Goal: Task Accomplishment & Management: Manage account settings

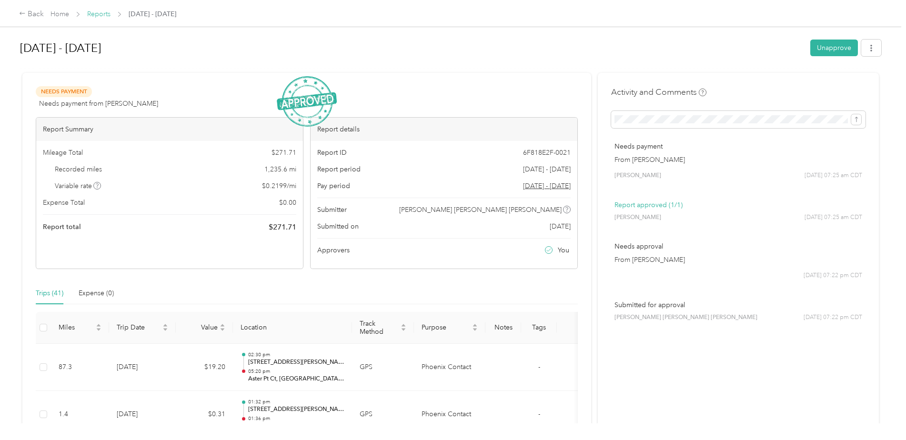
click at [106, 12] on link "Reports" at bounding box center [98, 14] width 23 height 8
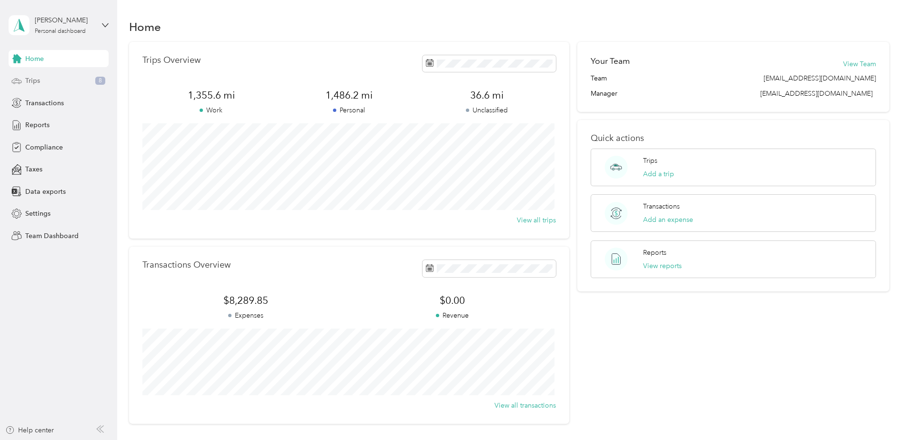
click at [55, 76] on div "Trips 8" at bounding box center [59, 80] width 100 height 17
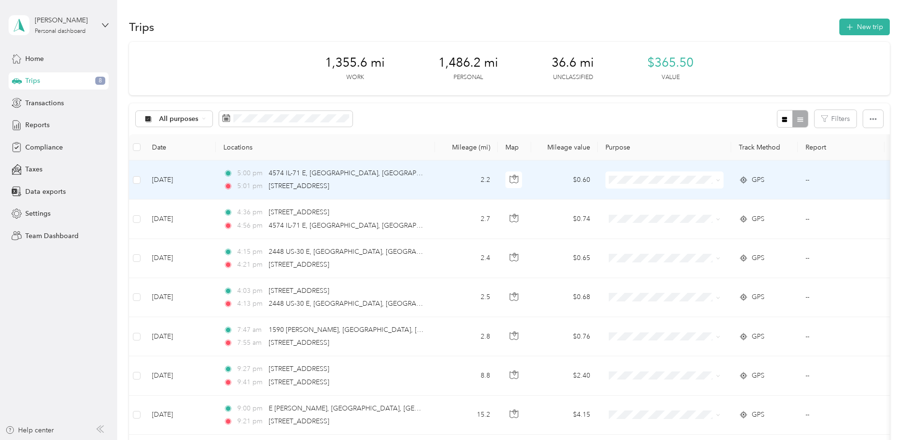
click at [401, 182] on div "5:01 pm [STREET_ADDRESS]" at bounding box center [324, 186] width 200 height 10
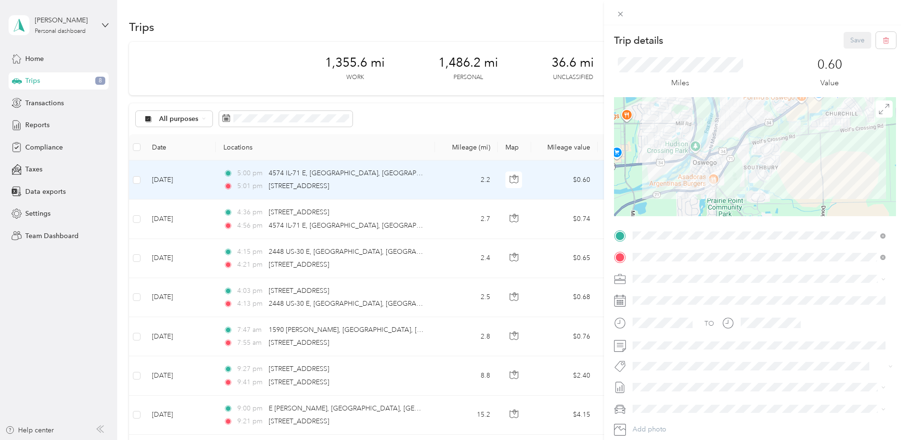
click at [402, 227] on div "Trip details Save This trip cannot be edited because it is either under review,…" at bounding box center [453, 220] width 906 height 440
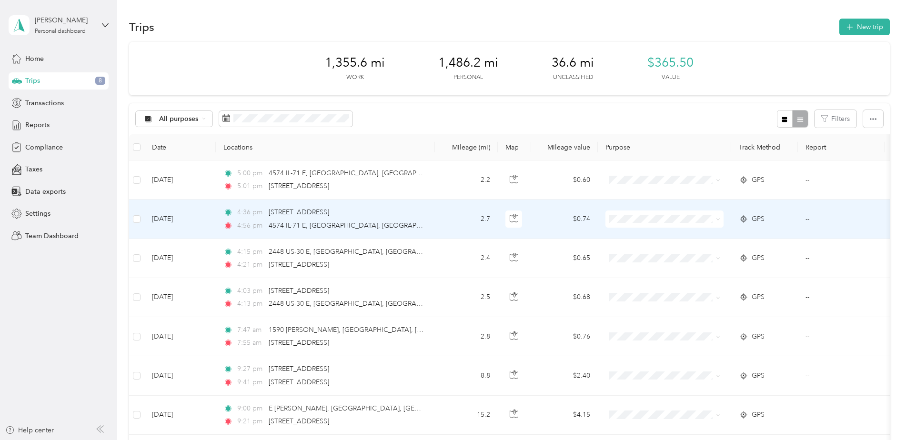
click at [366, 224] on div "4:56 pm 4574 IL-71 E, [GEOGRAPHIC_DATA], [GEOGRAPHIC_DATA]" at bounding box center [324, 226] width 200 height 10
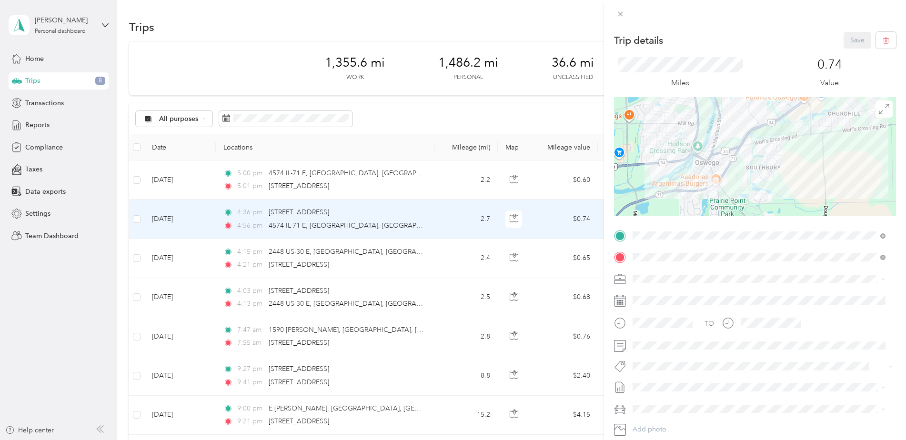
click at [369, 259] on div "Trip details Save This trip cannot be edited because it is either under review,…" at bounding box center [453, 220] width 906 height 440
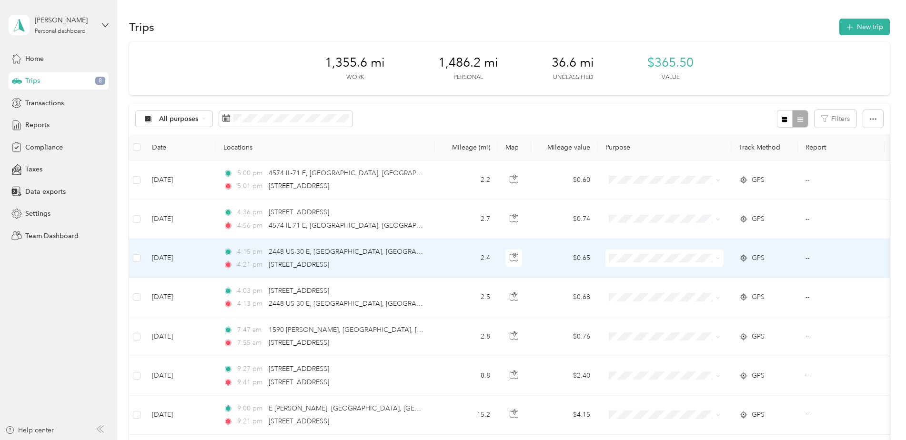
click at [375, 260] on div "4:21 pm [STREET_ADDRESS]" at bounding box center [324, 265] width 200 height 10
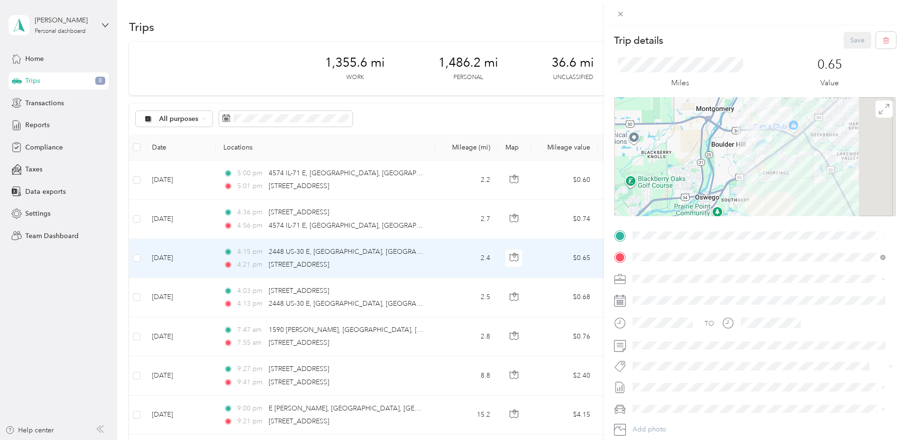
click at [378, 281] on div "Trip details Save This trip cannot be edited because it is either under review,…" at bounding box center [453, 220] width 906 height 440
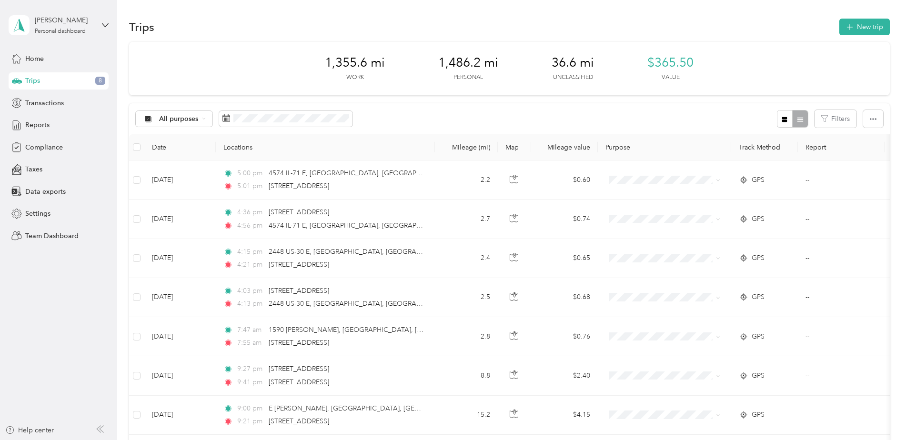
click at [378, 293] on div "4:03 pm [STREET_ADDRESS]" at bounding box center [324, 291] width 200 height 10
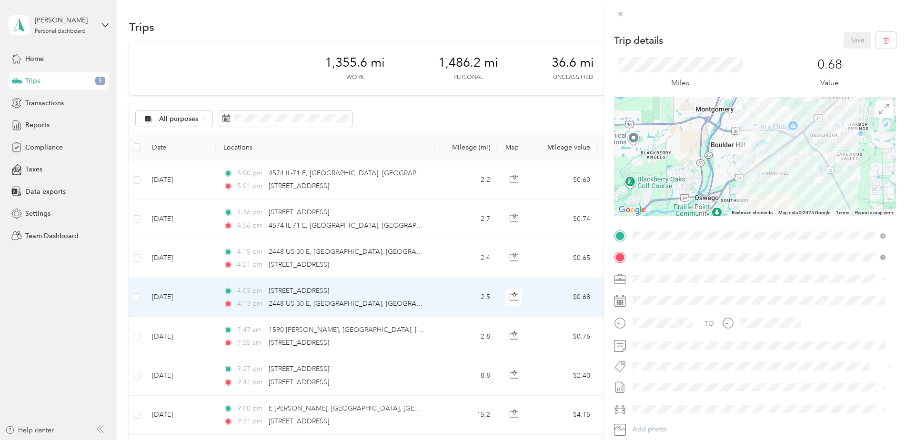
click at [357, 299] on div "Trip details Save This trip cannot be edited because it is either under review,…" at bounding box center [453, 220] width 906 height 440
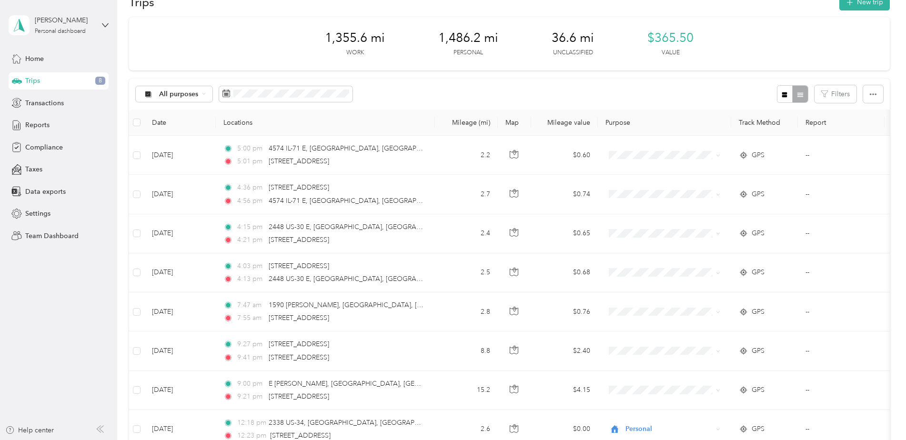
scroll to position [48, 0]
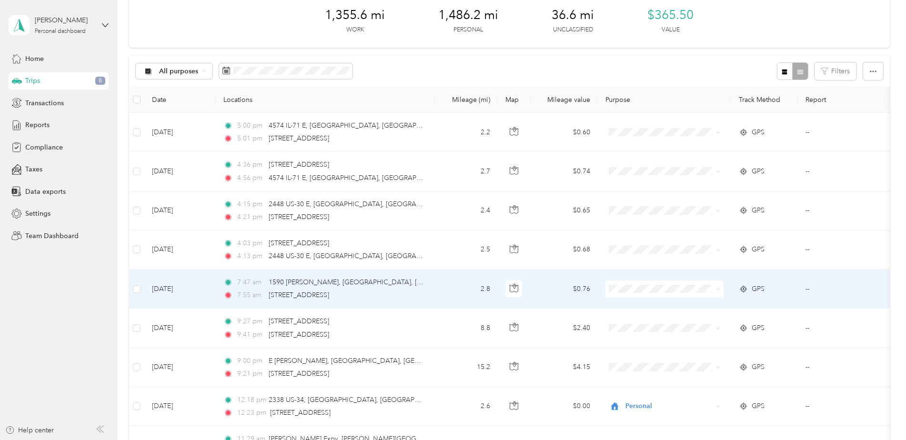
click at [361, 290] on div "7:47 am [STREET_ADDRESS][PERSON_NAME] 7:55 am [STREET_ADDRESS]" at bounding box center [324, 288] width 200 height 23
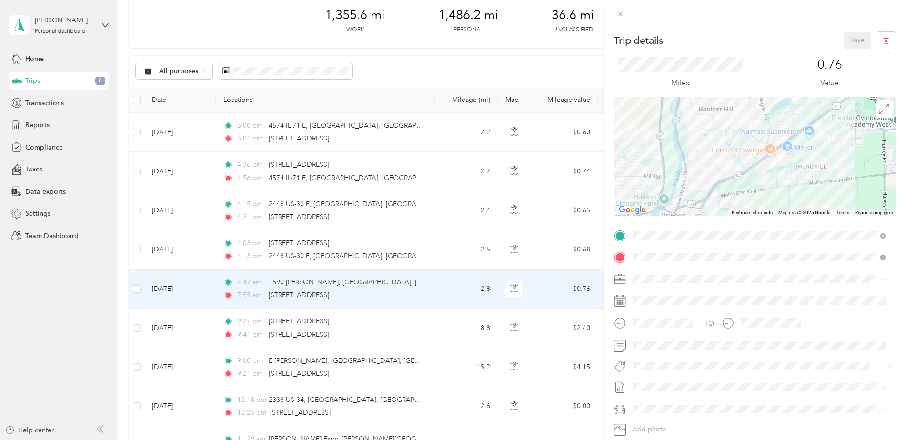
click at [366, 290] on div "Trip details Save This trip cannot be edited because it is either under review,…" at bounding box center [453, 220] width 906 height 440
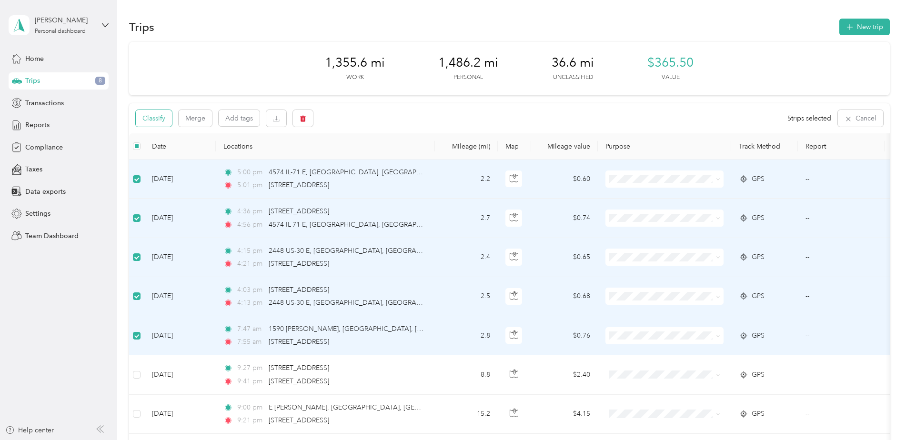
click at [154, 116] on button "Classify" at bounding box center [154, 118] width 36 height 17
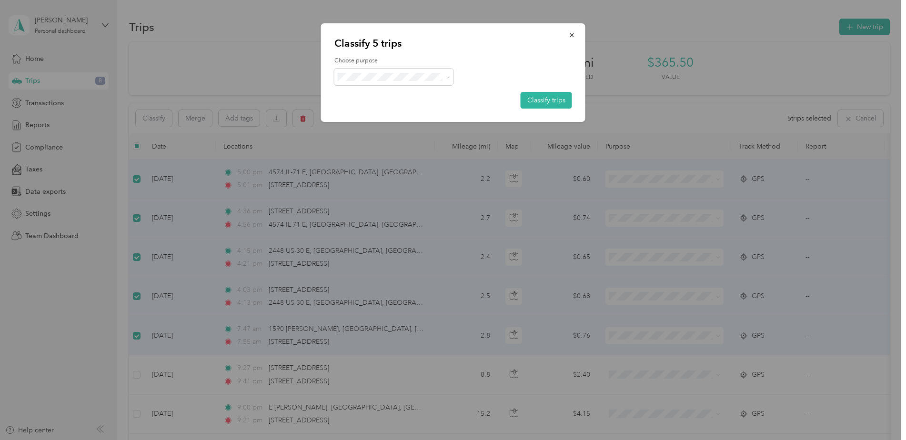
click at [409, 105] on li "Personal" at bounding box center [394, 111] width 119 height 17
click at [562, 99] on button "Classify trips" at bounding box center [546, 100] width 51 height 17
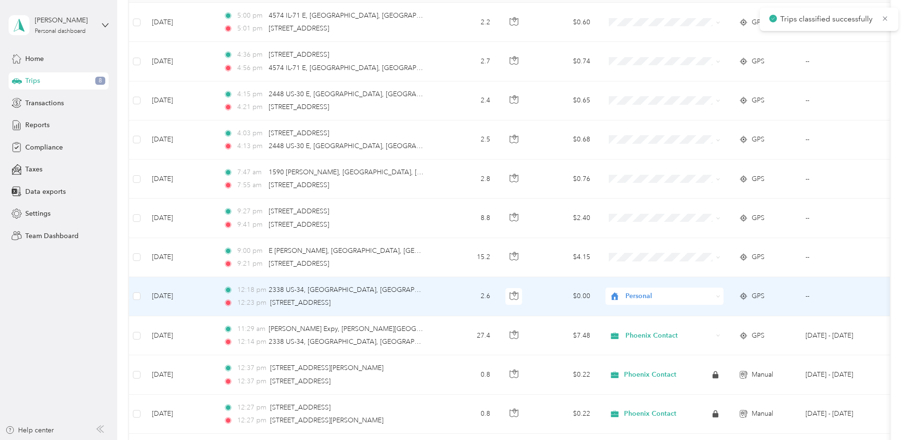
scroll to position [191, 0]
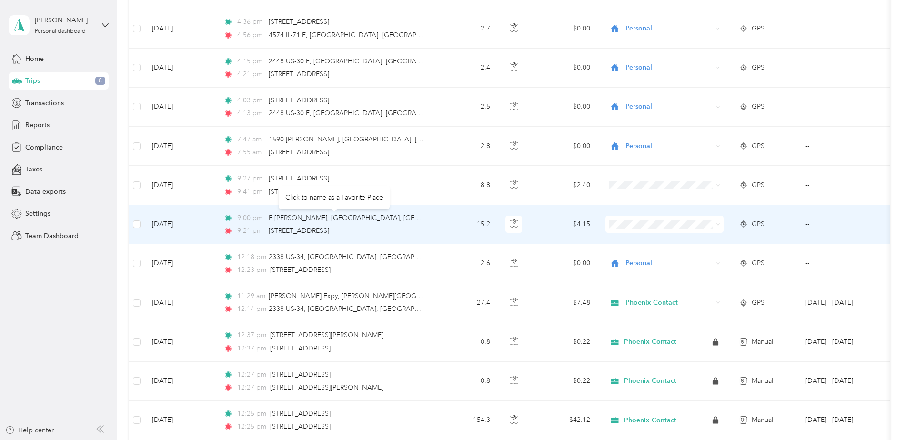
click at [327, 186] on div "Click to name as a Favorite Place" at bounding box center [334, 197] width 111 height 23
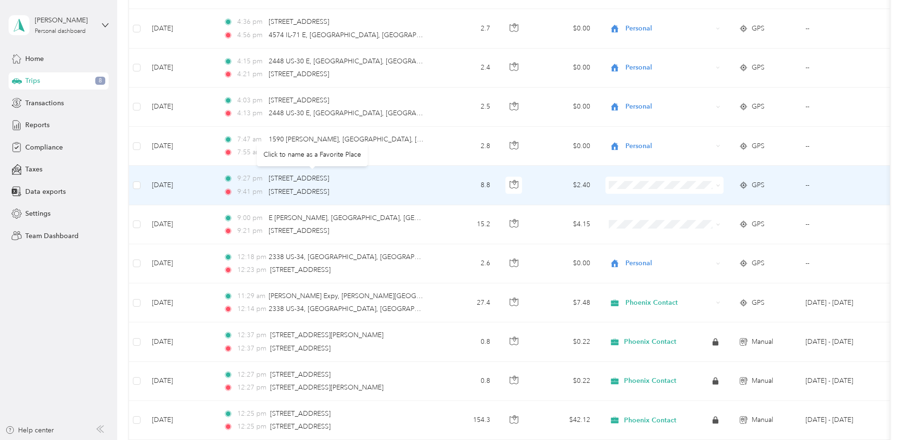
click at [338, 183] on body "Trips classified successfully [PERSON_NAME] Personal dashboard Home Trips 8 Tra…" at bounding box center [451, 220] width 902 height 440
click at [416, 178] on div "9:27 pm [STREET_ADDRESS]" at bounding box center [324, 178] width 200 height 10
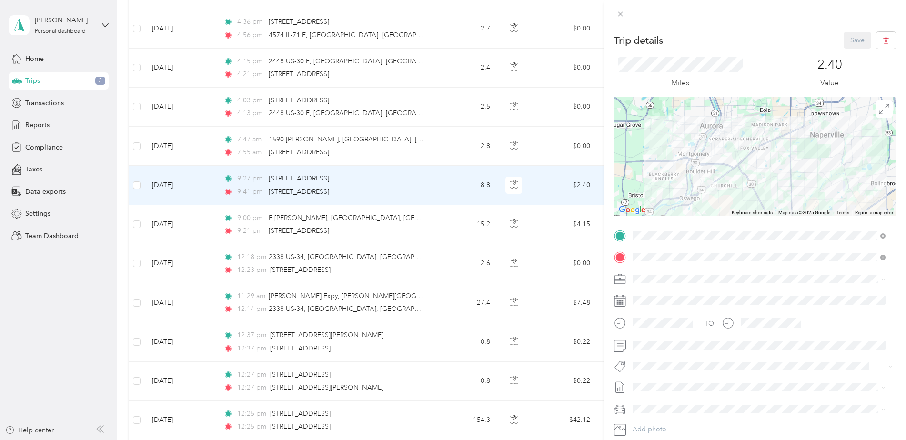
click at [304, 227] on div "Trip details Save This trip cannot be edited because it is either under review,…" at bounding box center [453, 220] width 906 height 440
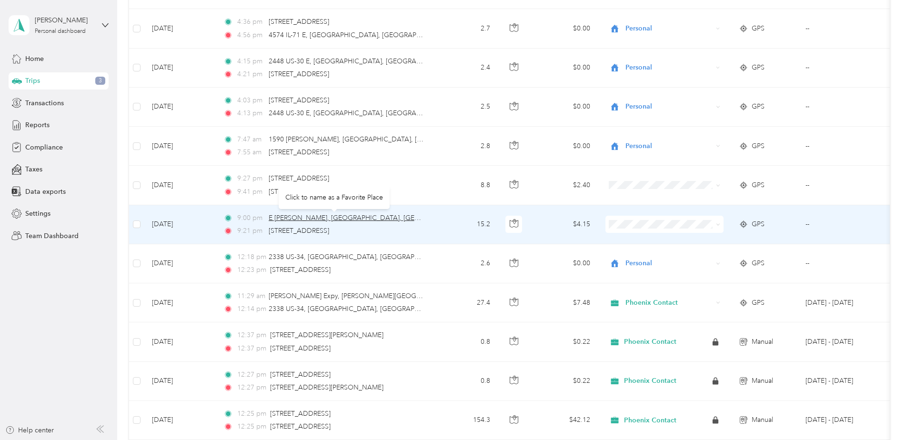
click at [311, 221] on span "E [PERSON_NAME], [GEOGRAPHIC_DATA], [GEOGRAPHIC_DATA], [GEOGRAPHIC_DATA]" at bounding box center [407, 218] width 276 height 8
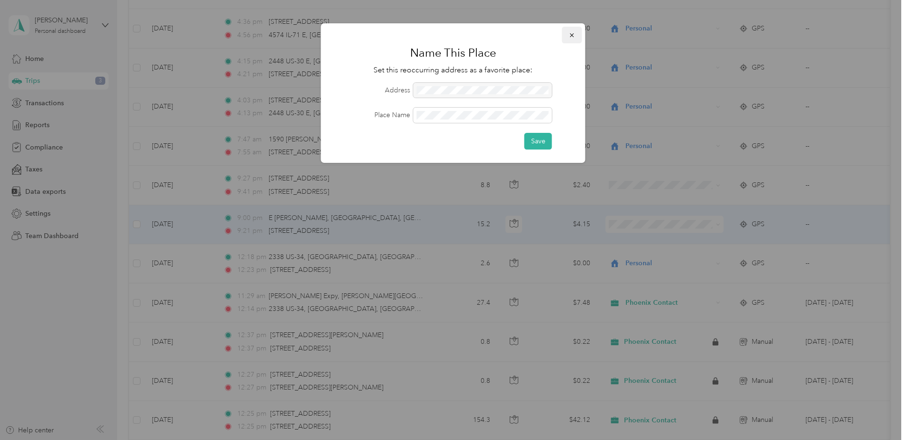
click at [575, 39] on button "button" at bounding box center [572, 35] width 20 height 17
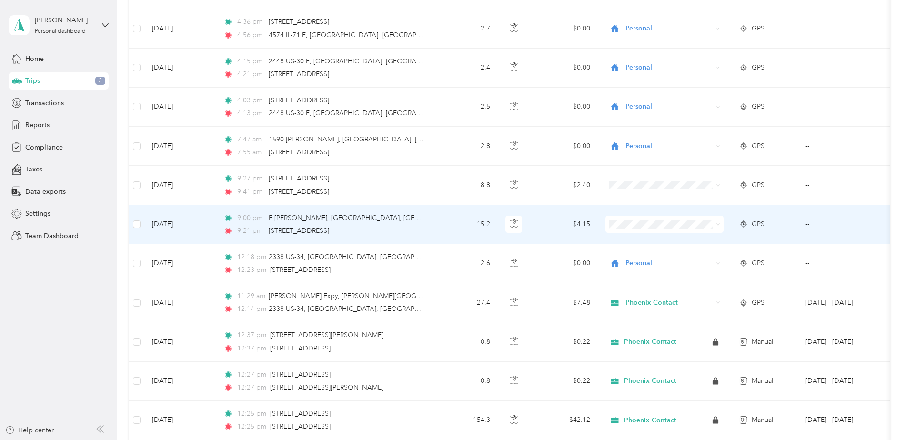
click at [427, 227] on td "9:00 pm E [PERSON_NAME], [GEOGRAPHIC_DATA], [GEOGRAPHIC_DATA], [GEOGRAPHIC_DATA…" at bounding box center [325, 224] width 219 height 39
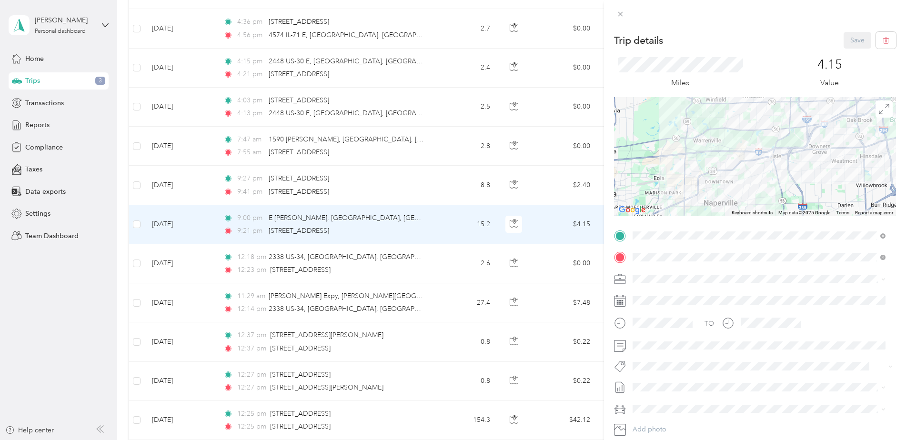
click at [140, 186] on div "Trip details Save This trip cannot be edited because it is either under review,…" at bounding box center [453, 220] width 906 height 440
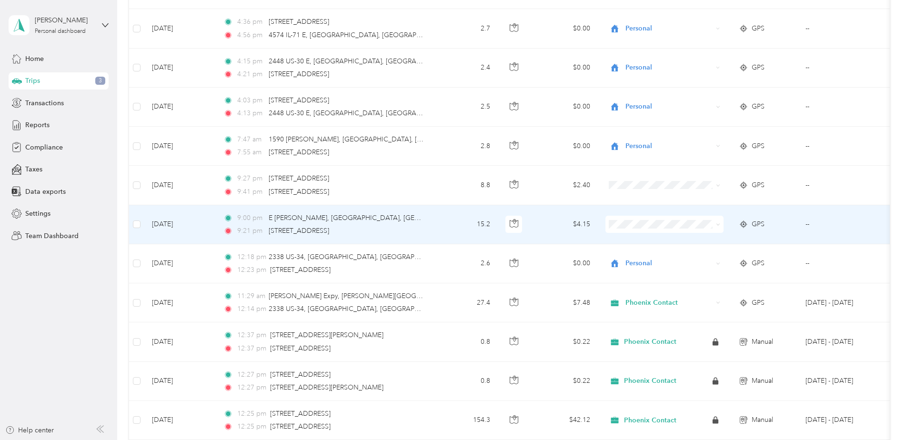
click at [138, 218] on td at bounding box center [136, 224] width 15 height 39
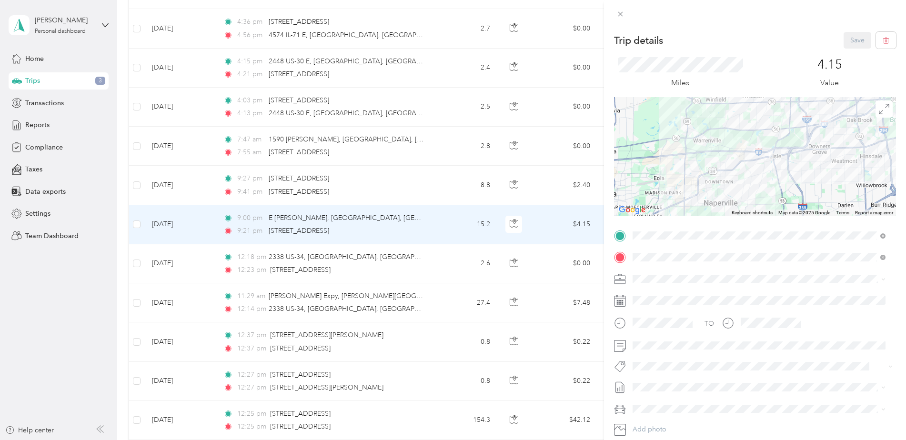
click at [134, 222] on div "Trip details Save This trip cannot be edited because it is either under review,…" at bounding box center [453, 220] width 906 height 440
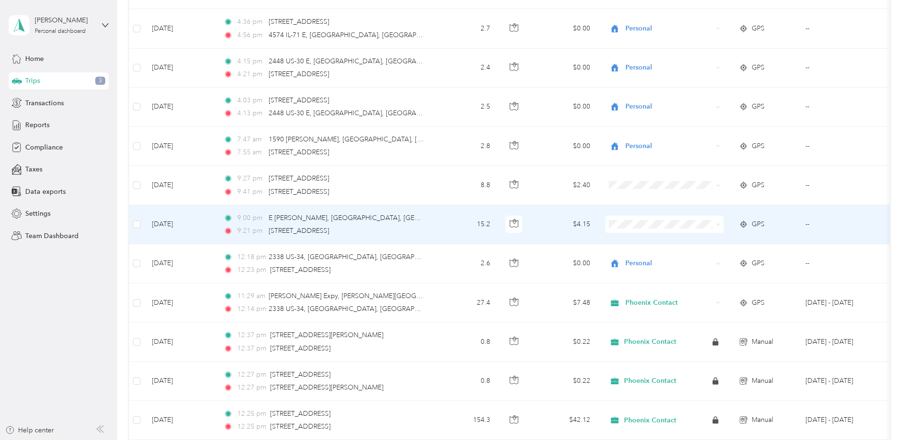
click at [390, 230] on div "9:21 pm [STREET_ADDRESS]" at bounding box center [324, 231] width 200 height 10
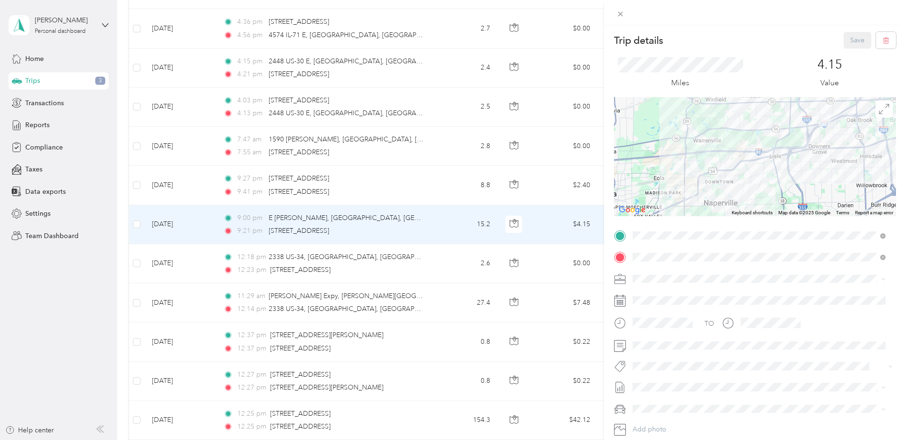
drag, startPoint x: 135, startPoint y: 186, endPoint x: 134, endPoint y: 195, distance: 9.6
click at [135, 186] on div "Trip details Save This trip cannot be edited because it is either under review,…" at bounding box center [453, 220] width 906 height 440
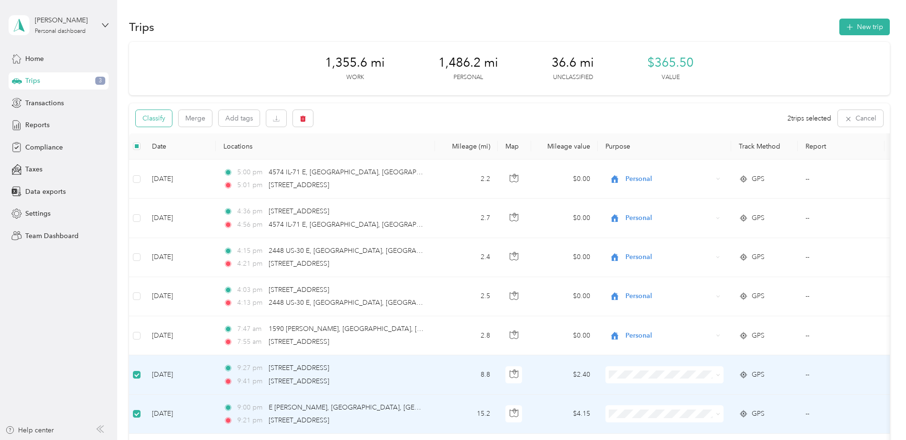
click at [167, 118] on button "Classify" at bounding box center [154, 118] width 36 height 17
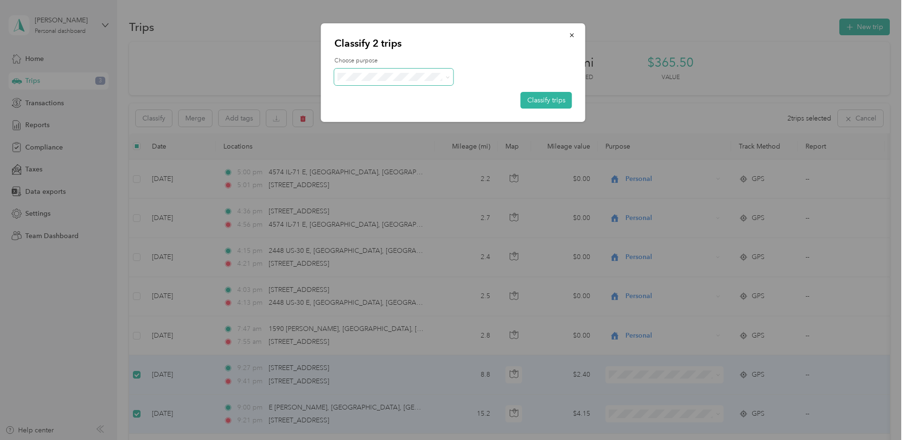
click at [417, 71] on span at bounding box center [394, 77] width 119 height 17
click at [399, 96] on li "Phoenix Contact" at bounding box center [394, 94] width 119 height 17
click at [535, 100] on button "Classify trips" at bounding box center [546, 100] width 51 height 17
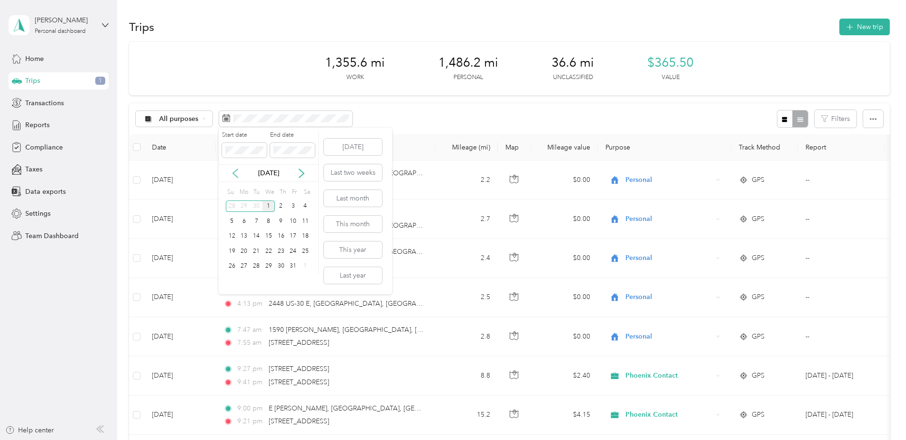
click at [236, 173] on icon at bounding box center [236, 174] width 10 height 10
click at [346, 201] on button "Last month" at bounding box center [353, 198] width 58 height 17
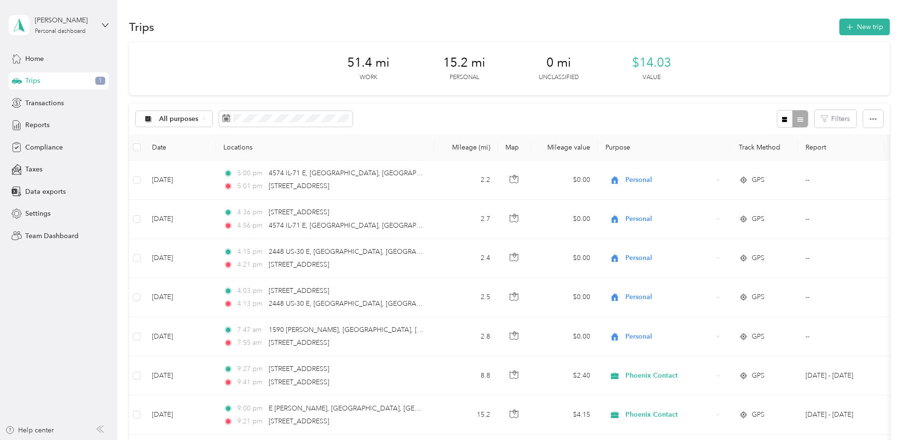
click at [875, 18] on div "Trips New trip" at bounding box center [509, 27] width 761 height 20
click at [862, 30] on button "New trip" at bounding box center [865, 27] width 51 height 17
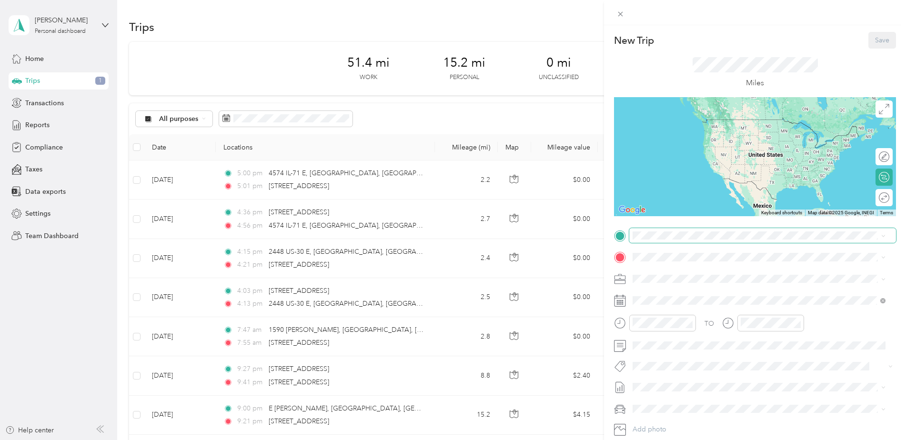
click at [699, 240] on span at bounding box center [763, 235] width 267 height 15
click at [698, 269] on span "[STREET_ADDRESS][US_STATE]" at bounding box center [698, 270] width 95 height 9
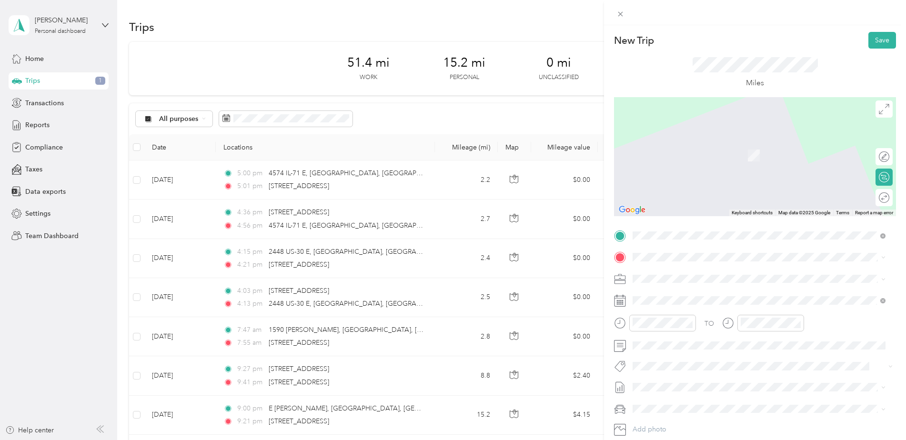
click at [864, 222] on div "New Trip Save This trip cannot be edited because it is either under review, app…" at bounding box center [755, 245] width 282 height 427
click at [700, 296] on span "[STREET_ADDRESS][US_STATE]" at bounding box center [698, 291] width 95 height 9
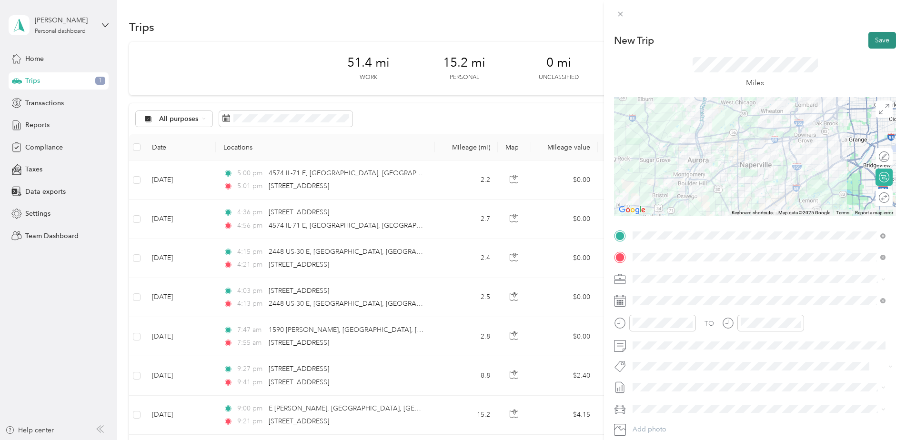
click at [875, 41] on button "Save" at bounding box center [883, 40] width 28 height 17
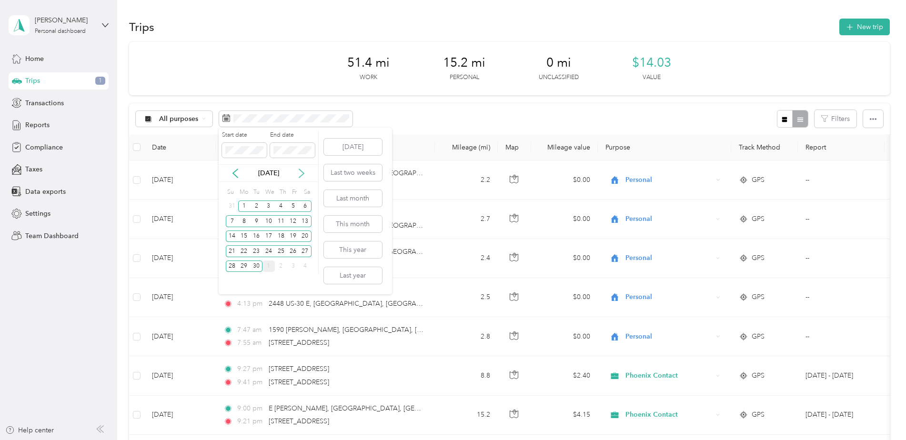
click at [300, 173] on icon at bounding box center [302, 174] width 10 height 10
click at [269, 206] on div "1" at bounding box center [269, 207] width 12 height 12
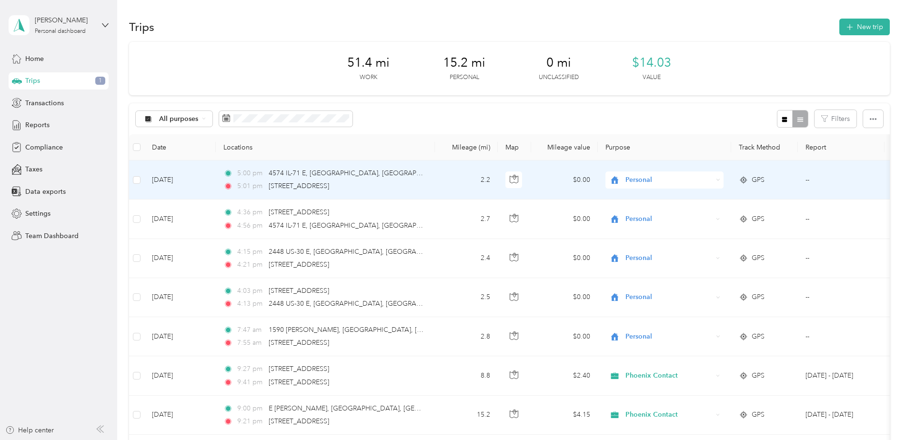
click at [445, 173] on td "2.2" at bounding box center [466, 180] width 63 height 39
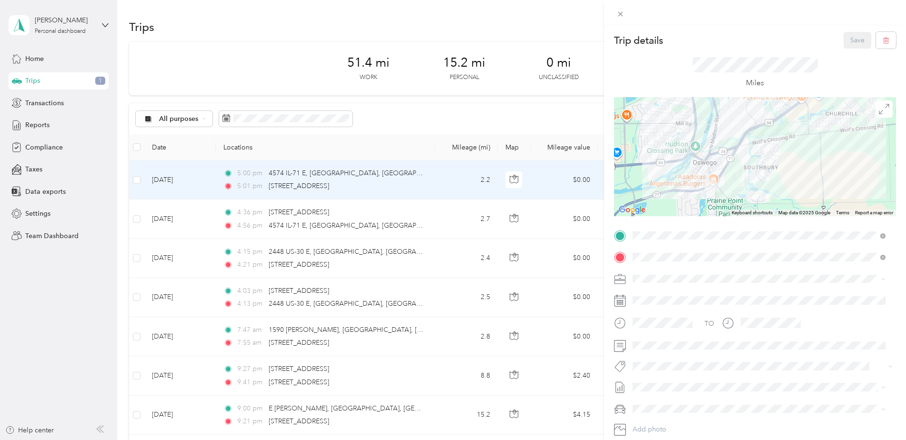
click at [382, 111] on div "Trip details Save This trip cannot be edited because it is either under review,…" at bounding box center [453, 220] width 906 height 440
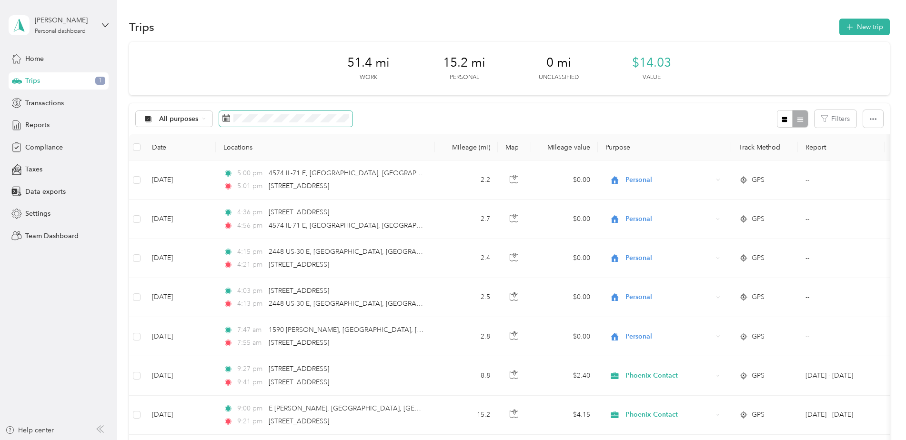
click at [298, 123] on span at bounding box center [285, 119] width 133 height 16
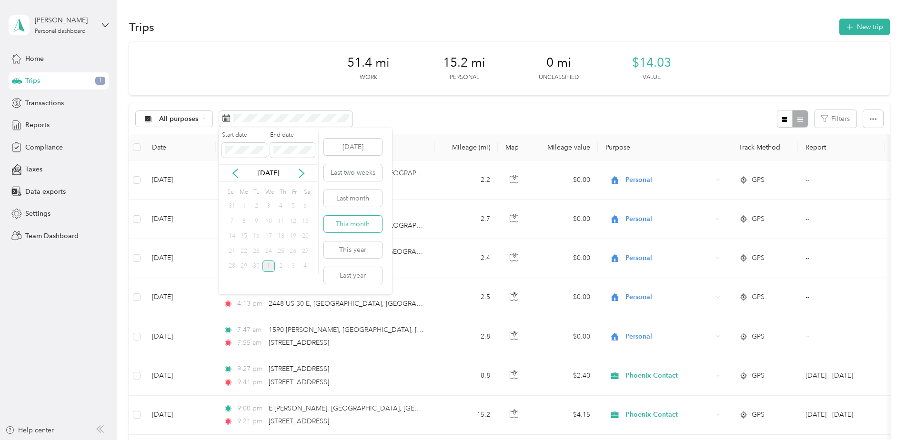
click at [363, 218] on button "This month" at bounding box center [353, 224] width 58 height 17
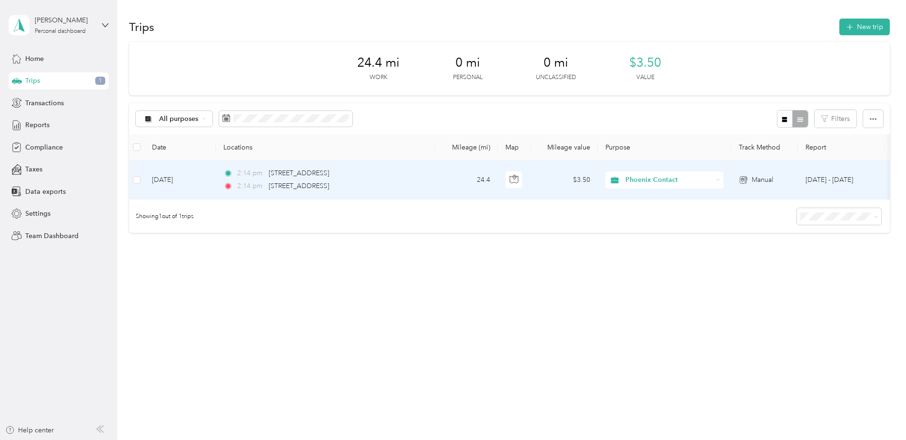
click at [417, 176] on div "2:14 pm [STREET_ADDRESS]" at bounding box center [324, 173] width 200 height 10
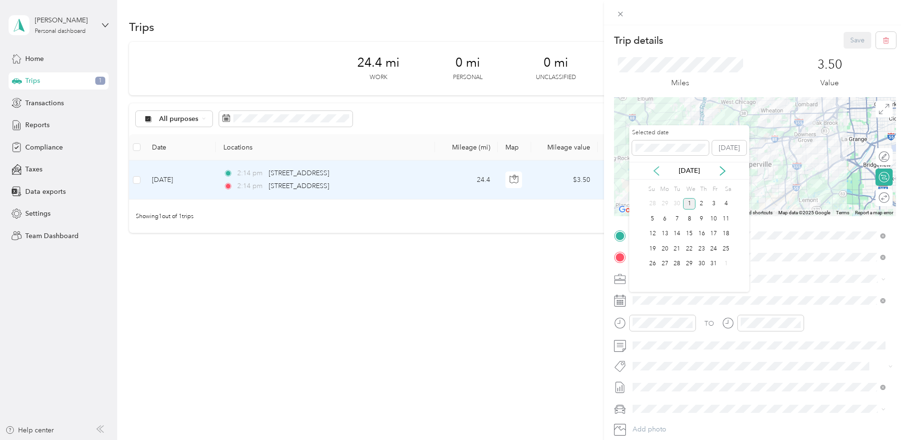
click at [656, 175] on icon at bounding box center [657, 171] width 10 height 10
click at [706, 234] on div "18" at bounding box center [702, 234] width 12 height 12
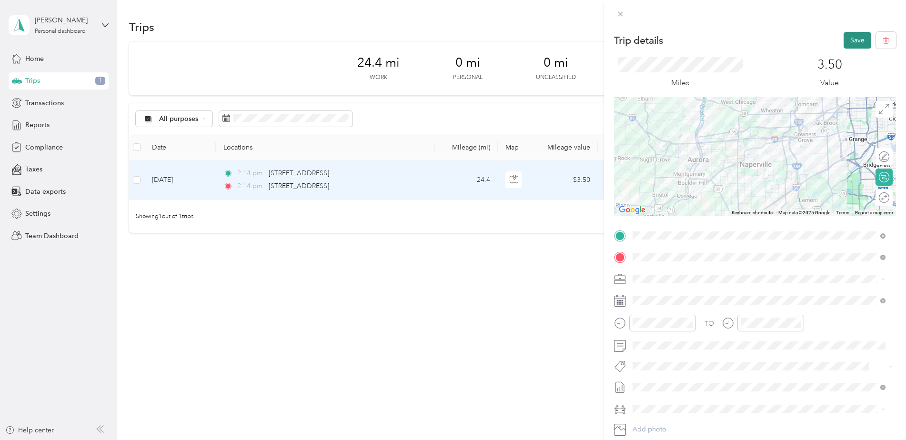
click at [844, 47] on button "Save" at bounding box center [858, 40] width 28 height 17
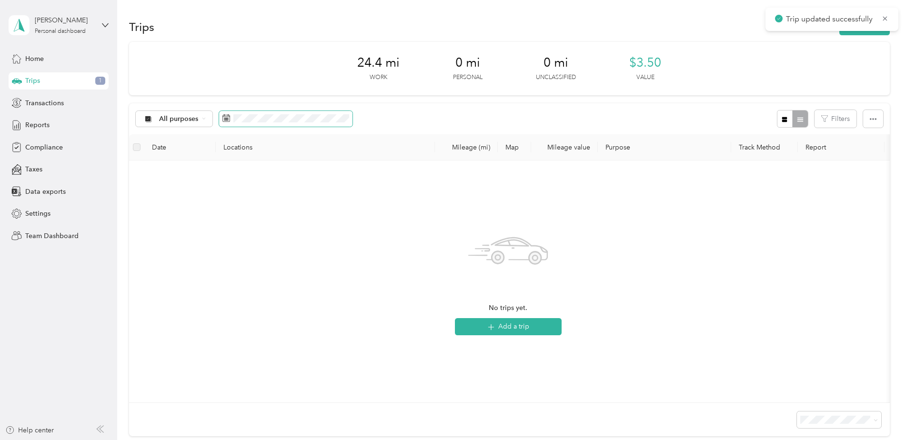
click at [224, 119] on icon at bounding box center [227, 118] width 8 height 8
click at [225, 120] on icon at bounding box center [227, 118] width 8 height 8
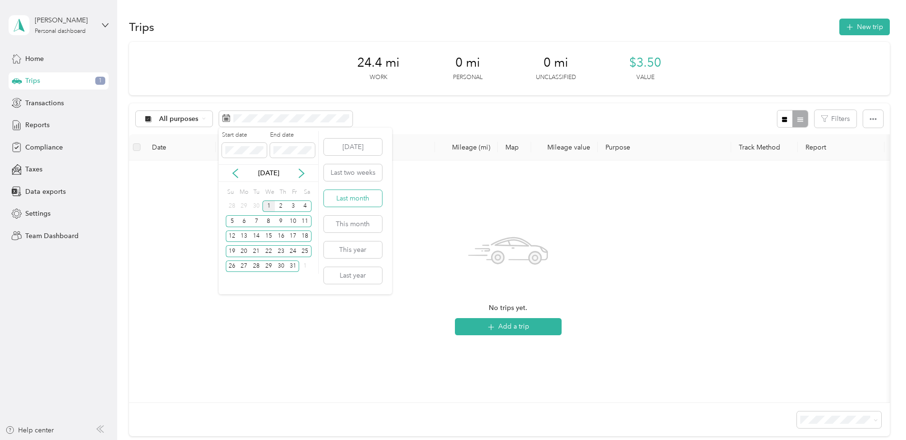
click at [344, 198] on button "Last month" at bounding box center [353, 198] width 58 height 17
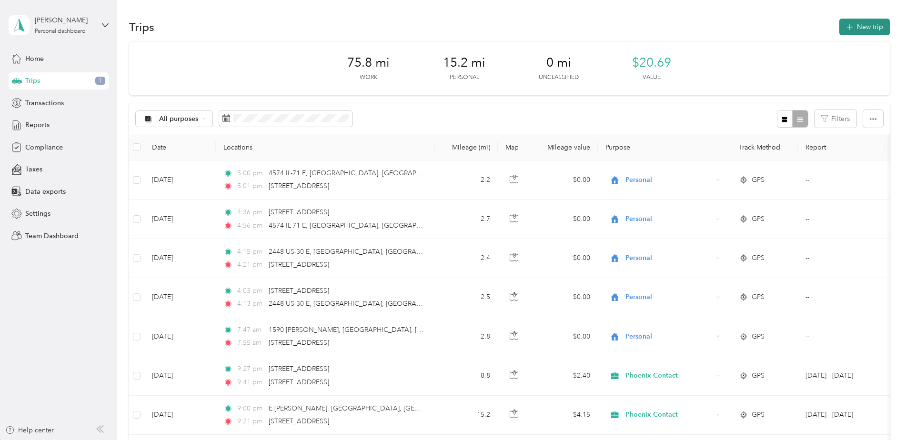
click at [861, 28] on button "New trip" at bounding box center [865, 27] width 51 height 17
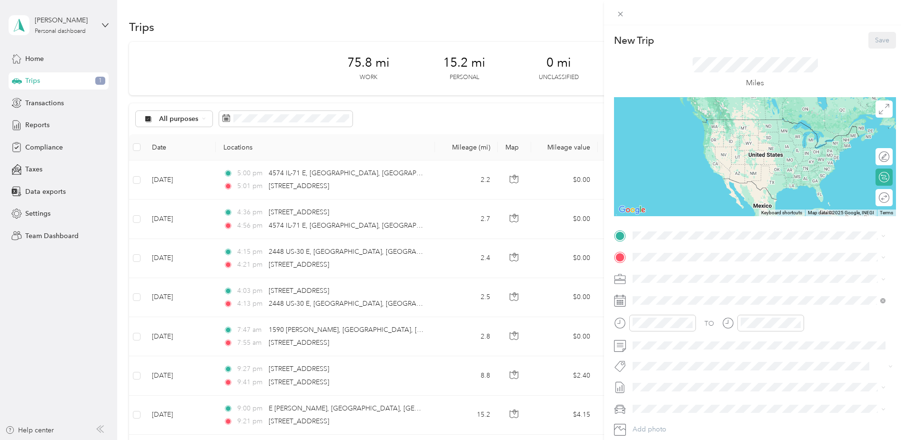
click at [610, 10] on div at bounding box center [755, 12] width 302 height 25
click at [620, 12] on icon at bounding box center [621, 14] width 8 height 8
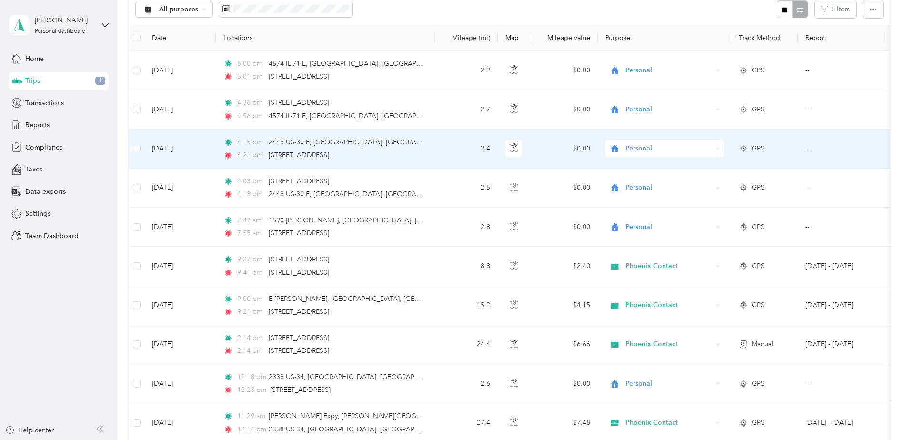
scroll to position [284, 0]
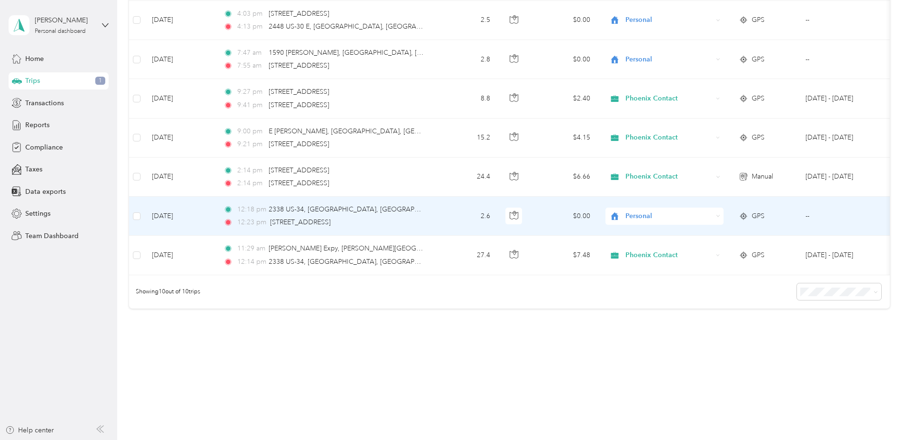
click at [398, 217] on div "12:23 pm [STREET_ADDRESS]" at bounding box center [324, 222] width 200 height 10
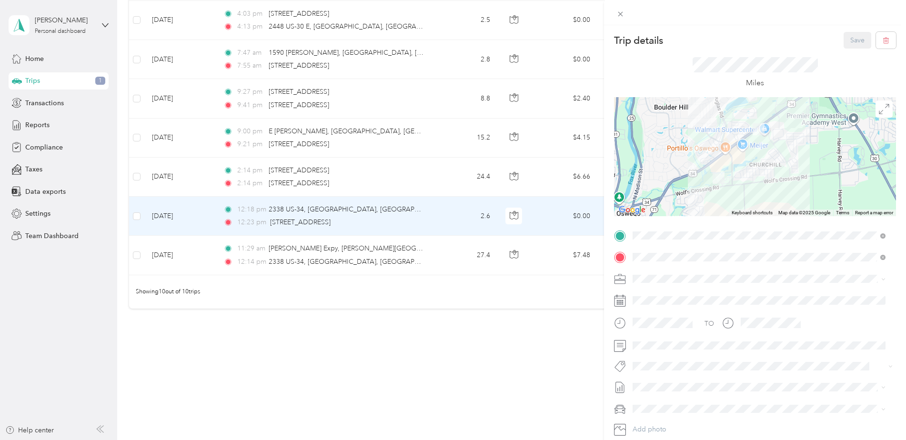
click at [383, 241] on div "Trip details Save This trip cannot be edited because it is either under review,…" at bounding box center [453, 220] width 906 height 440
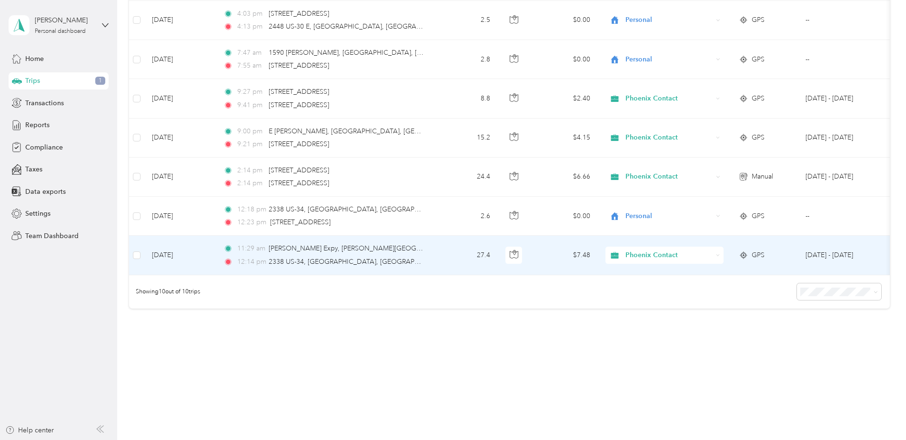
click at [365, 249] on div "11:29 am [PERSON_NAME] Expy, [PERSON_NAME][GEOGRAPHIC_DATA], [GEOGRAPHIC_DATA] …" at bounding box center [324, 255] width 200 height 23
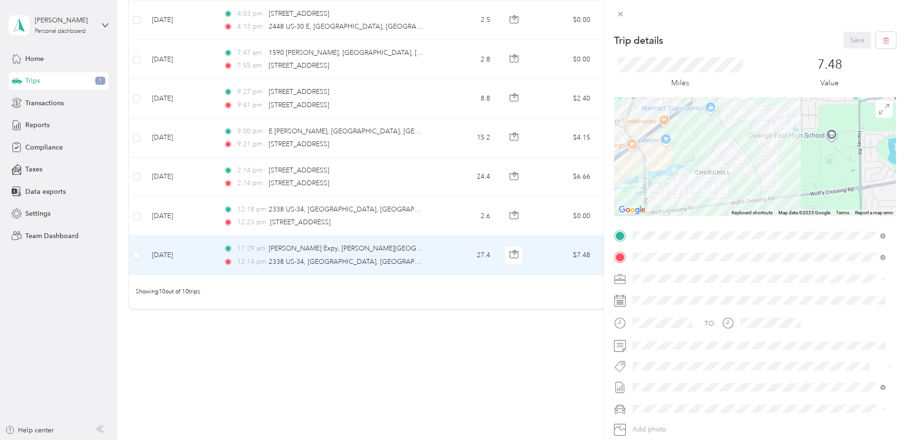
click at [359, 360] on div "Trip details Save This trip cannot be edited because it is either under review,…" at bounding box center [453, 220] width 906 height 440
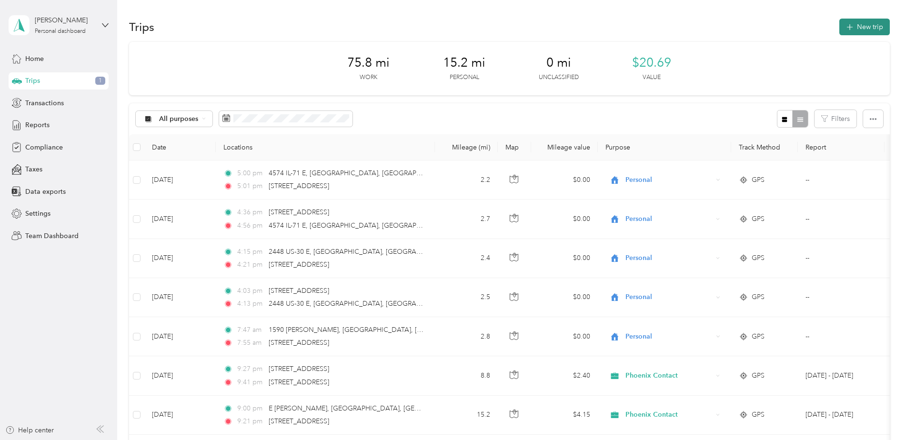
click at [862, 27] on button "New trip" at bounding box center [865, 27] width 51 height 17
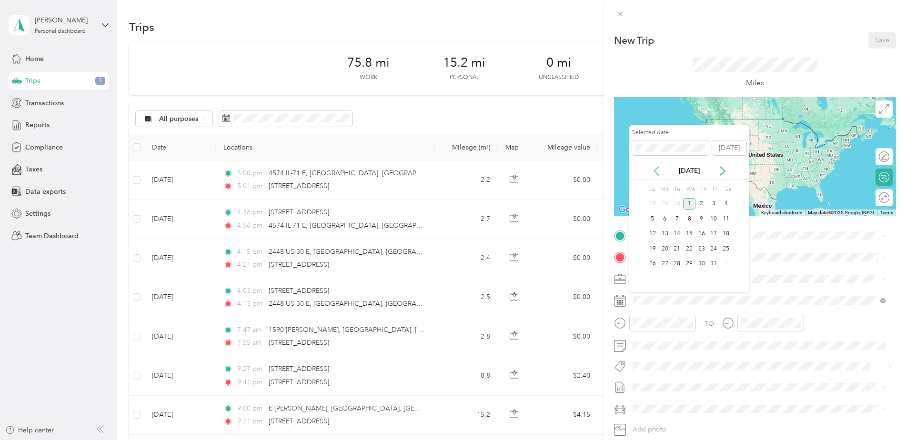
click at [656, 174] on icon at bounding box center [657, 171] width 10 height 10
click at [665, 234] on div "15" at bounding box center [665, 234] width 12 height 12
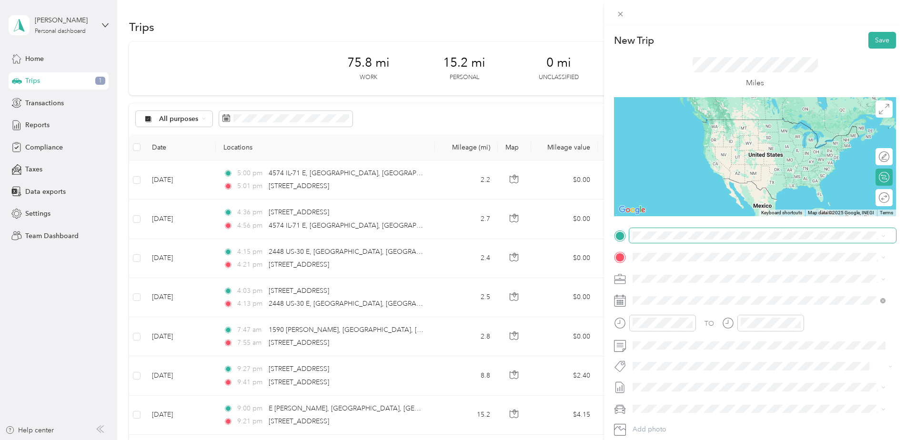
click at [675, 240] on span at bounding box center [763, 235] width 267 height 15
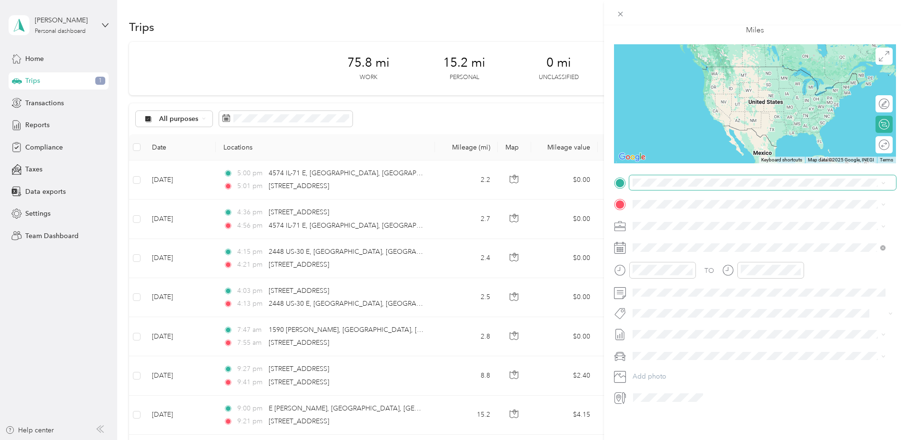
scroll to position [60, 0]
click at [724, 207] on span "[STREET_ADDRESS][US_STATE]" at bounding box center [698, 210] width 95 height 9
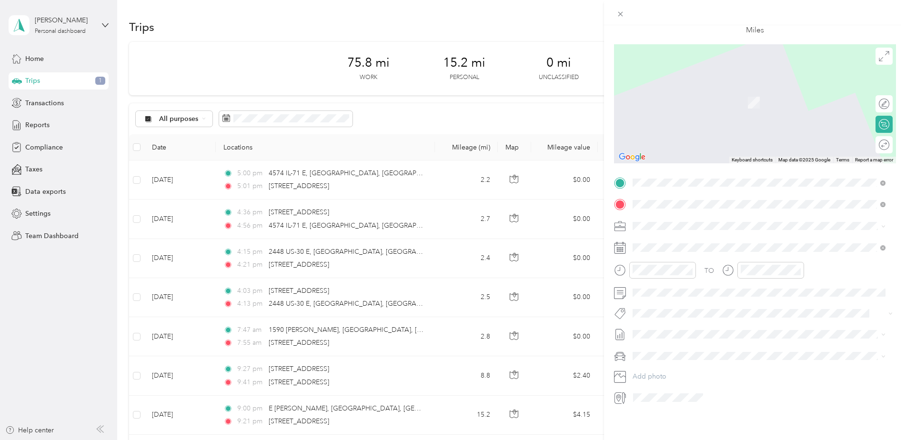
click at [703, 232] on span "[STREET_ADDRESS][US_STATE]" at bounding box center [698, 231] width 95 height 9
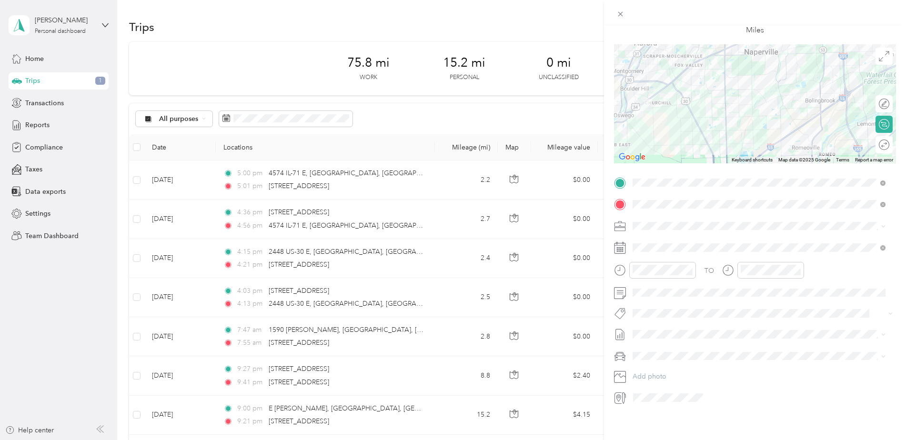
scroll to position [0, 0]
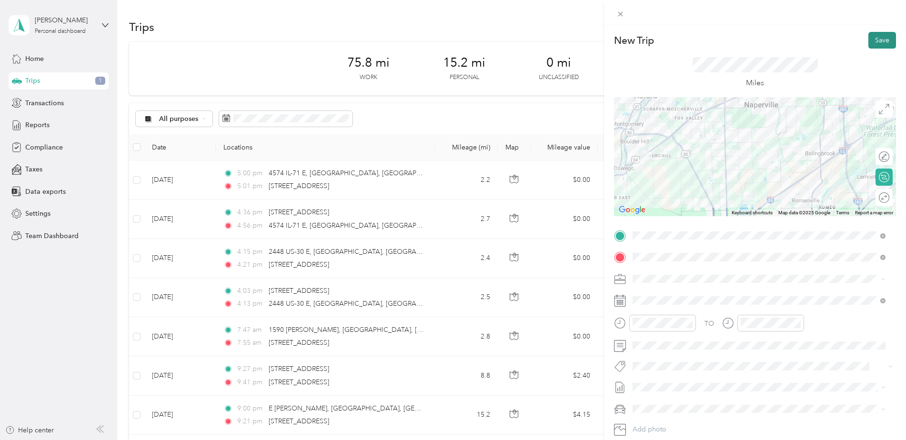
click at [874, 43] on button "Save" at bounding box center [883, 40] width 28 height 17
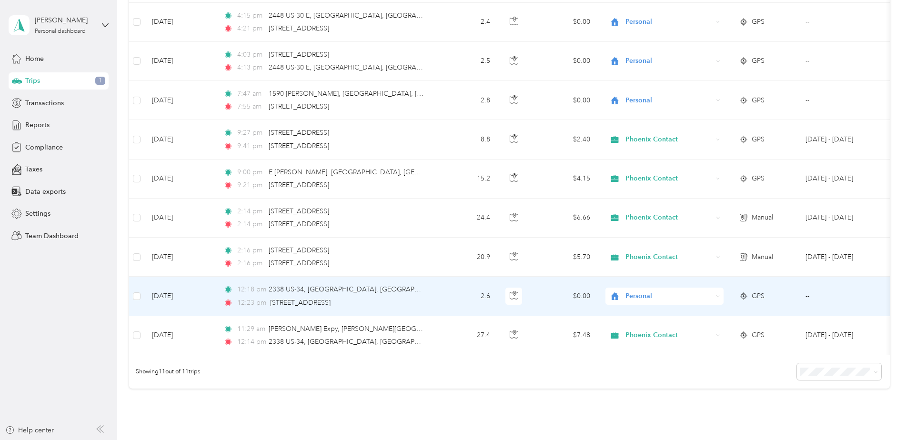
scroll to position [228, 0]
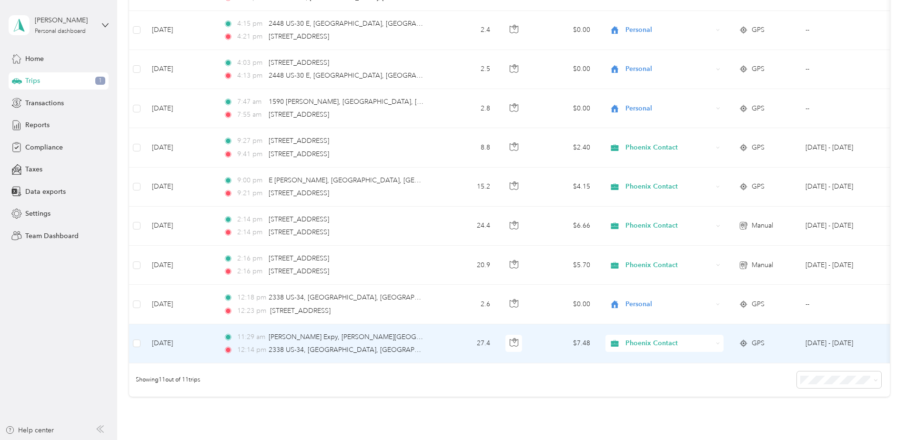
click at [399, 333] on div "11:29 am [PERSON_NAME] Expy, [PERSON_NAME][GEOGRAPHIC_DATA], [GEOGRAPHIC_DATA]" at bounding box center [324, 337] width 200 height 10
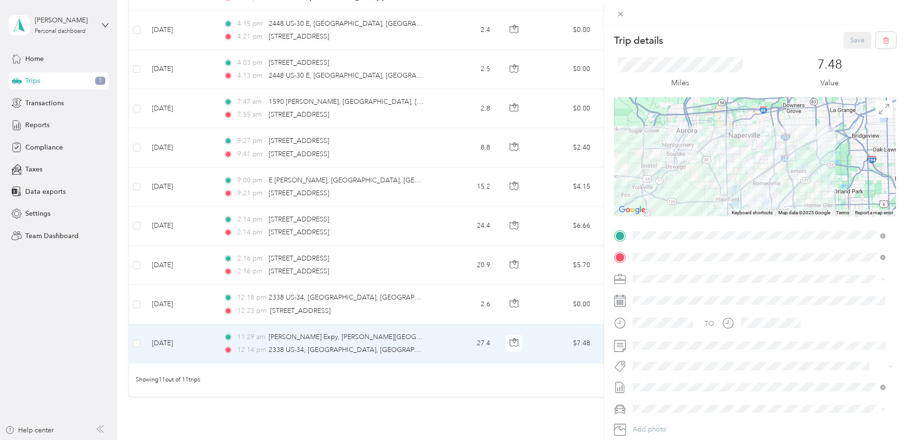
click at [419, 272] on div "Trip details Save This trip cannot be edited because it is either under review,…" at bounding box center [453, 220] width 906 height 440
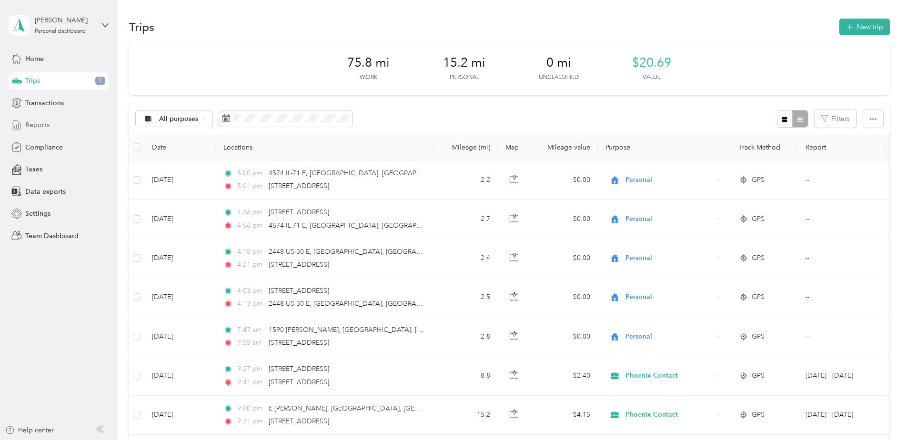
click at [51, 127] on div "Reports" at bounding box center [59, 125] width 100 height 17
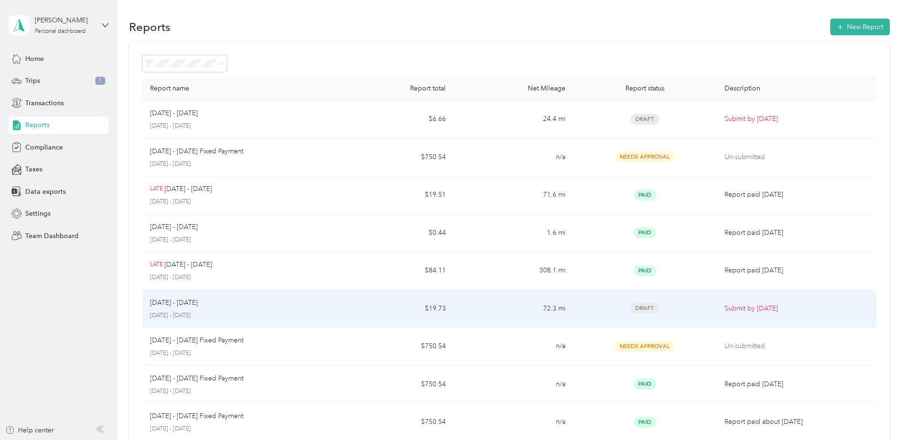
scroll to position [48, 0]
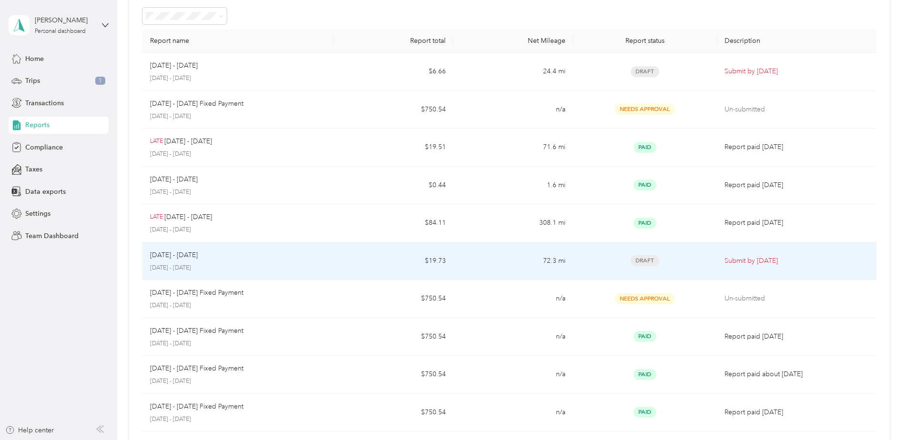
click at [281, 254] on div "[DATE] - [DATE]" at bounding box center [238, 255] width 176 height 10
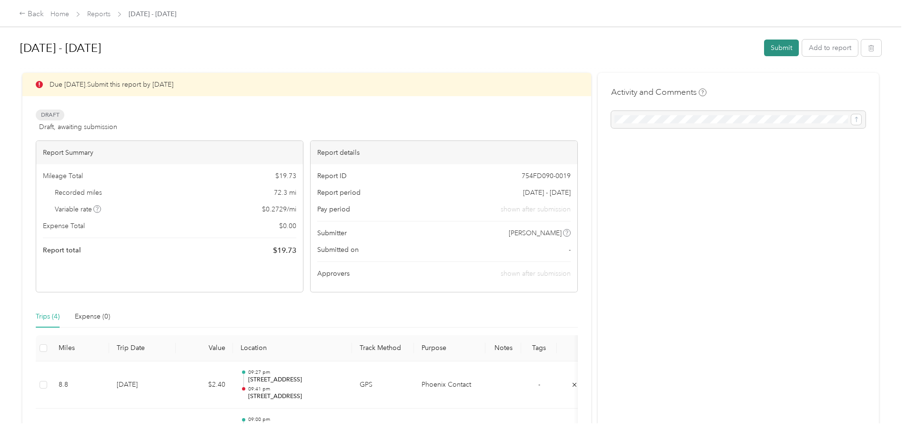
click at [773, 53] on button "Submit" at bounding box center [781, 48] width 35 height 17
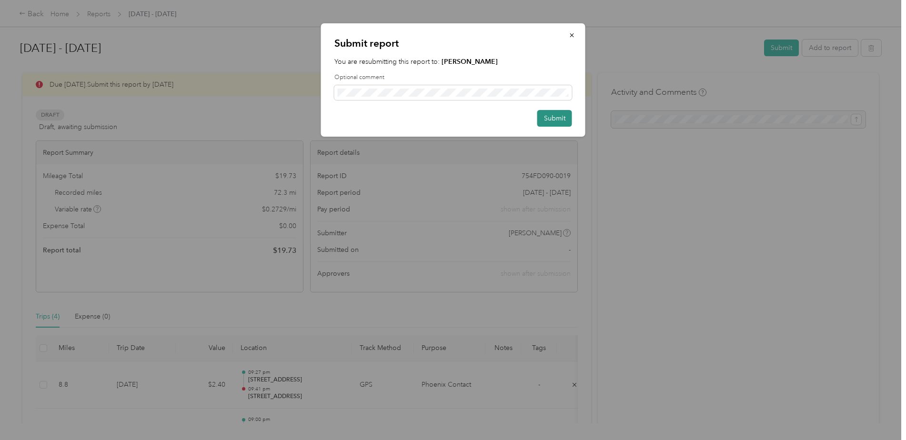
click at [557, 118] on button "Submit" at bounding box center [555, 118] width 35 height 17
